Goal: Find specific page/section: Find specific page/section

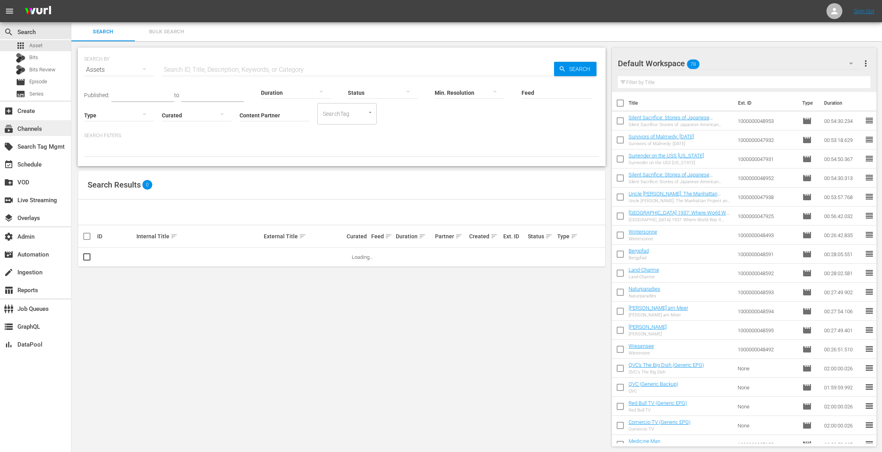
click at [44, 124] on div "subscriptions Channels" at bounding box center [22, 127] width 44 height 7
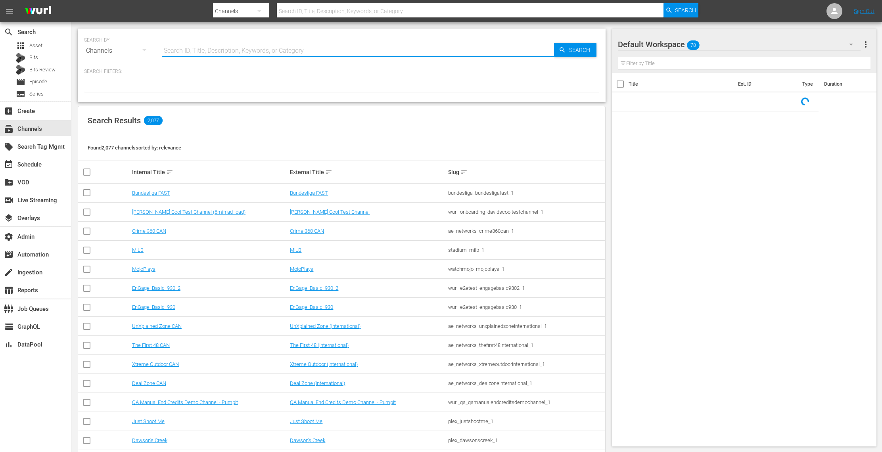
click at [165, 53] on input "text" at bounding box center [358, 50] width 392 height 19
paste input "scripps_bouncexl_2"
type input "scripps_bouncexl_2"
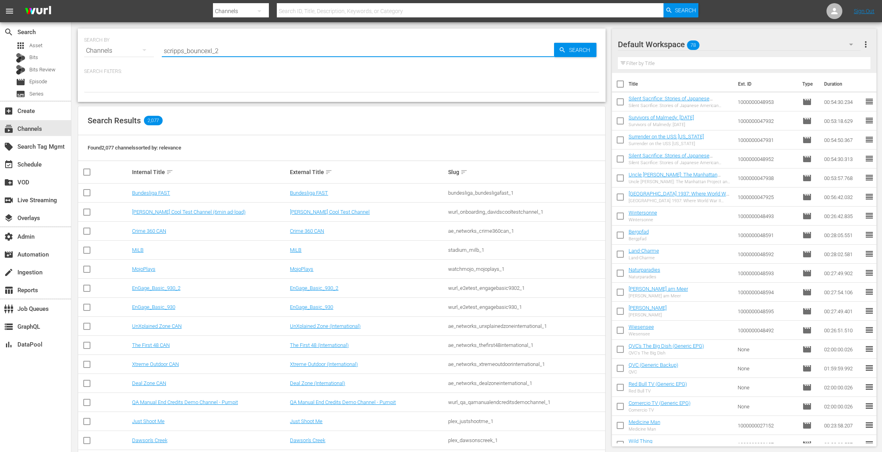
type input "scripps_bouncexl_2"
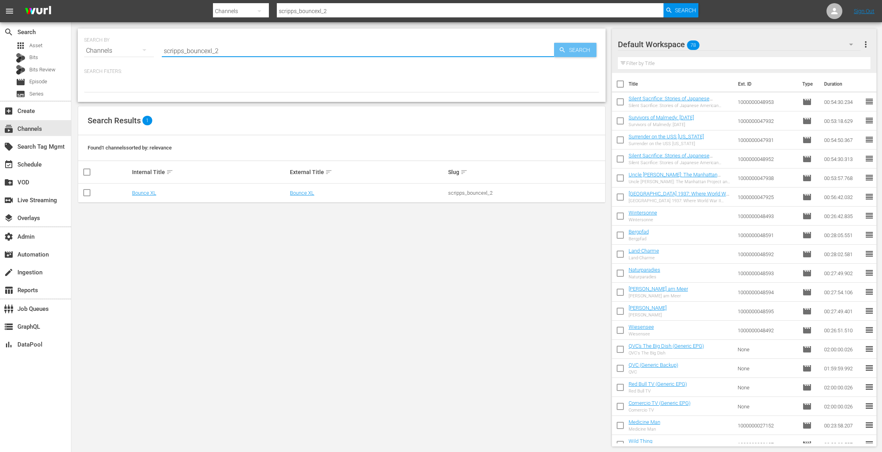
type input "scripps_bouncexl_2"
click at [585, 51] on span "Search" at bounding box center [581, 50] width 31 height 14
click at [302, 191] on link "Bounce XL" at bounding box center [302, 193] width 24 height 6
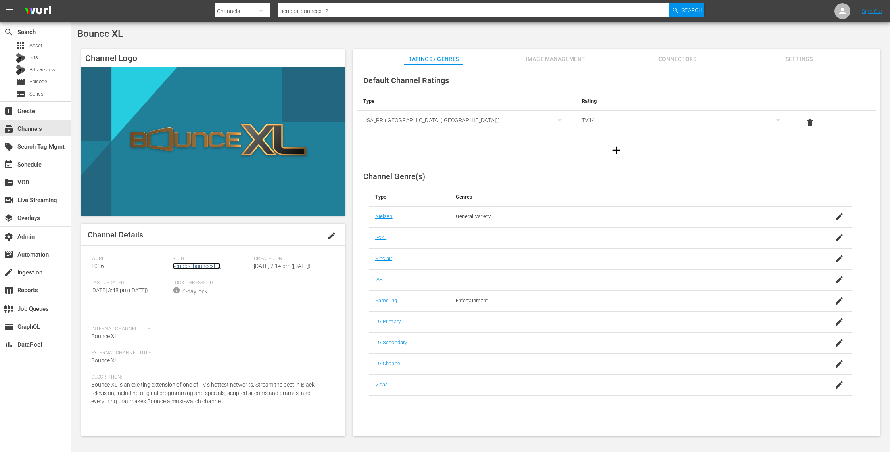
click at [217, 264] on link "scripps_bouncexl_2" at bounding box center [196, 266] width 48 height 6
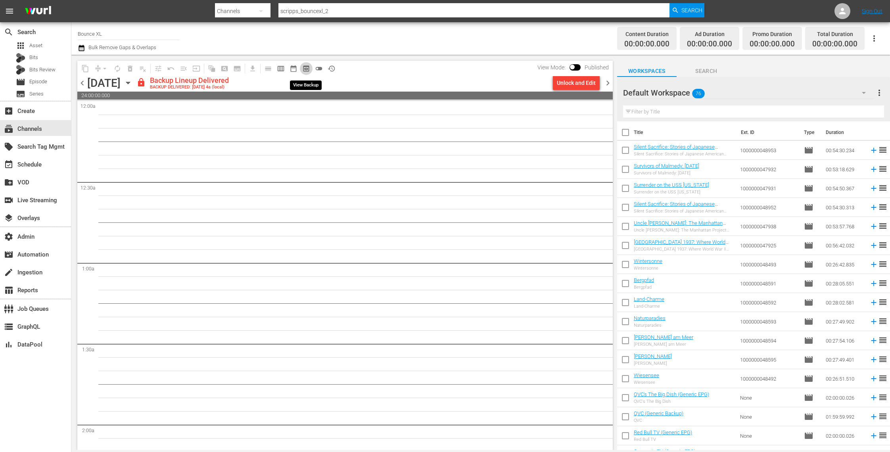
click at [304, 65] on span "preview_outlined" at bounding box center [306, 69] width 8 height 8
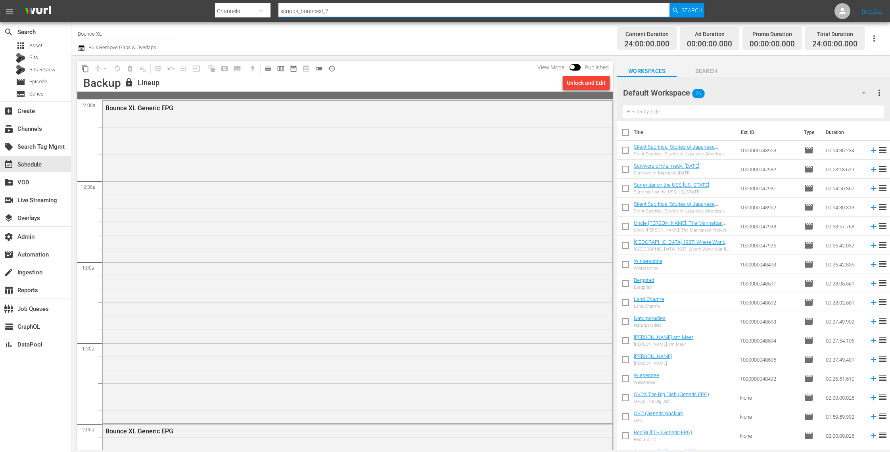
drag, startPoint x: 346, startPoint y: 11, endPoint x: 255, endPoint y: 5, distance: 91.4
click at [255, 5] on div "Search By Channels Search ID, Title, Description, Keywords, or Category scripps…" at bounding box center [459, 11] width 489 height 19
type input "bounce"
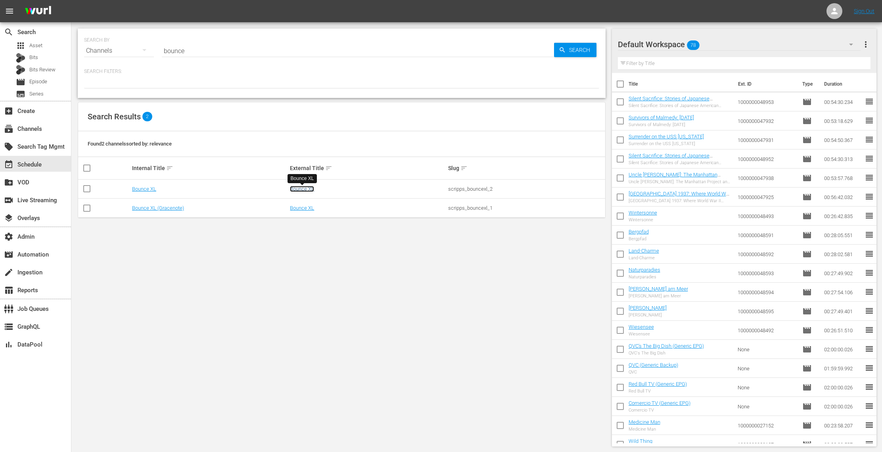
click at [305, 186] on link "Bounce XL" at bounding box center [302, 189] width 24 height 6
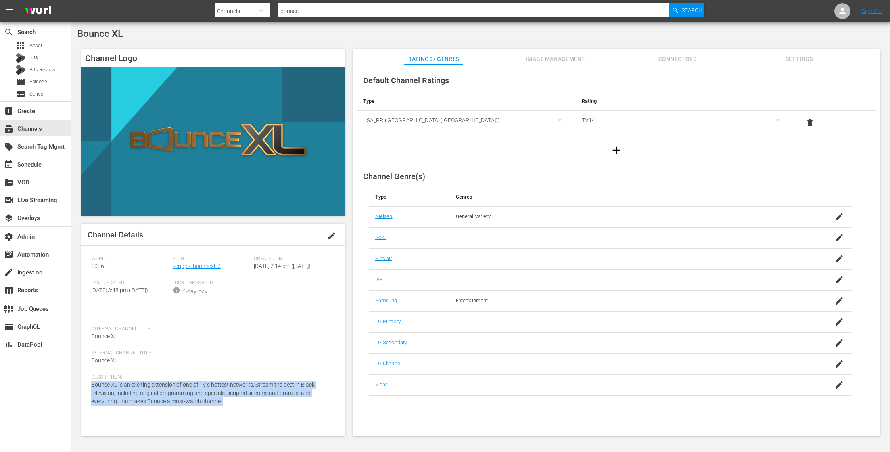
drag, startPoint x: 223, startPoint y: 416, endPoint x: 86, endPoint y: 400, distance: 138.1
click at [86, 400] on div "Channel Details edit [PERSON_NAME] ID: 1036 Slug: scripps_bouncexl_2 Created On…" at bounding box center [213, 330] width 264 height 213
copy span "Bounce XL is an exciting extension of one of TV’s hottest networks. Stream the …"
